Goal: Check status: Check status

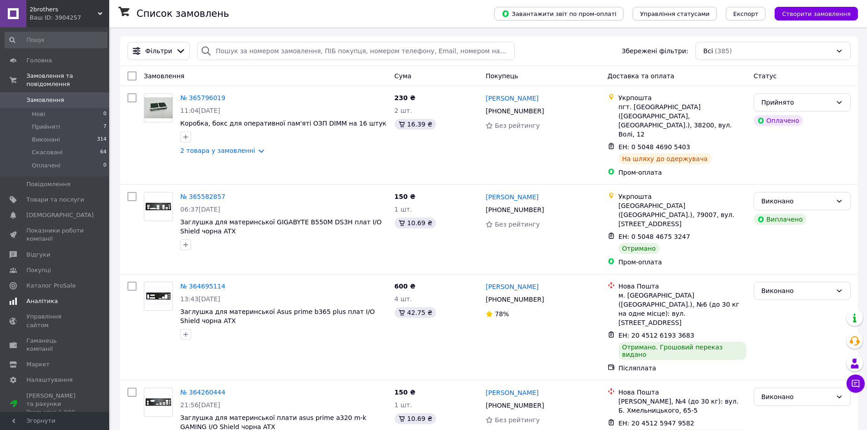
click at [48, 297] on span "Аналітика" at bounding box center [41, 301] width 31 height 8
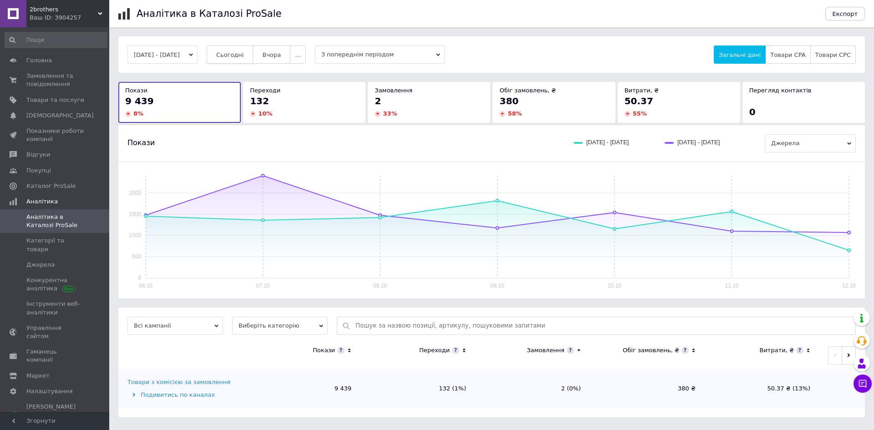
click at [242, 49] on button "Сьогодні" at bounding box center [230, 55] width 47 height 18
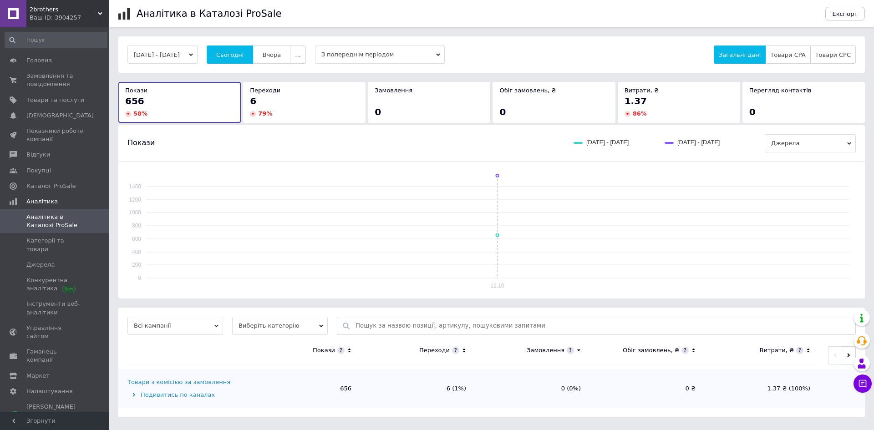
click at [276, 57] on span "Вчора" at bounding box center [271, 54] width 19 height 7
click at [238, 53] on span "Сьогодні" at bounding box center [230, 54] width 28 height 7
click at [241, 51] on span "Сьогодні" at bounding box center [230, 54] width 28 height 7
